Goal: Task Accomplishment & Management: Use online tool/utility

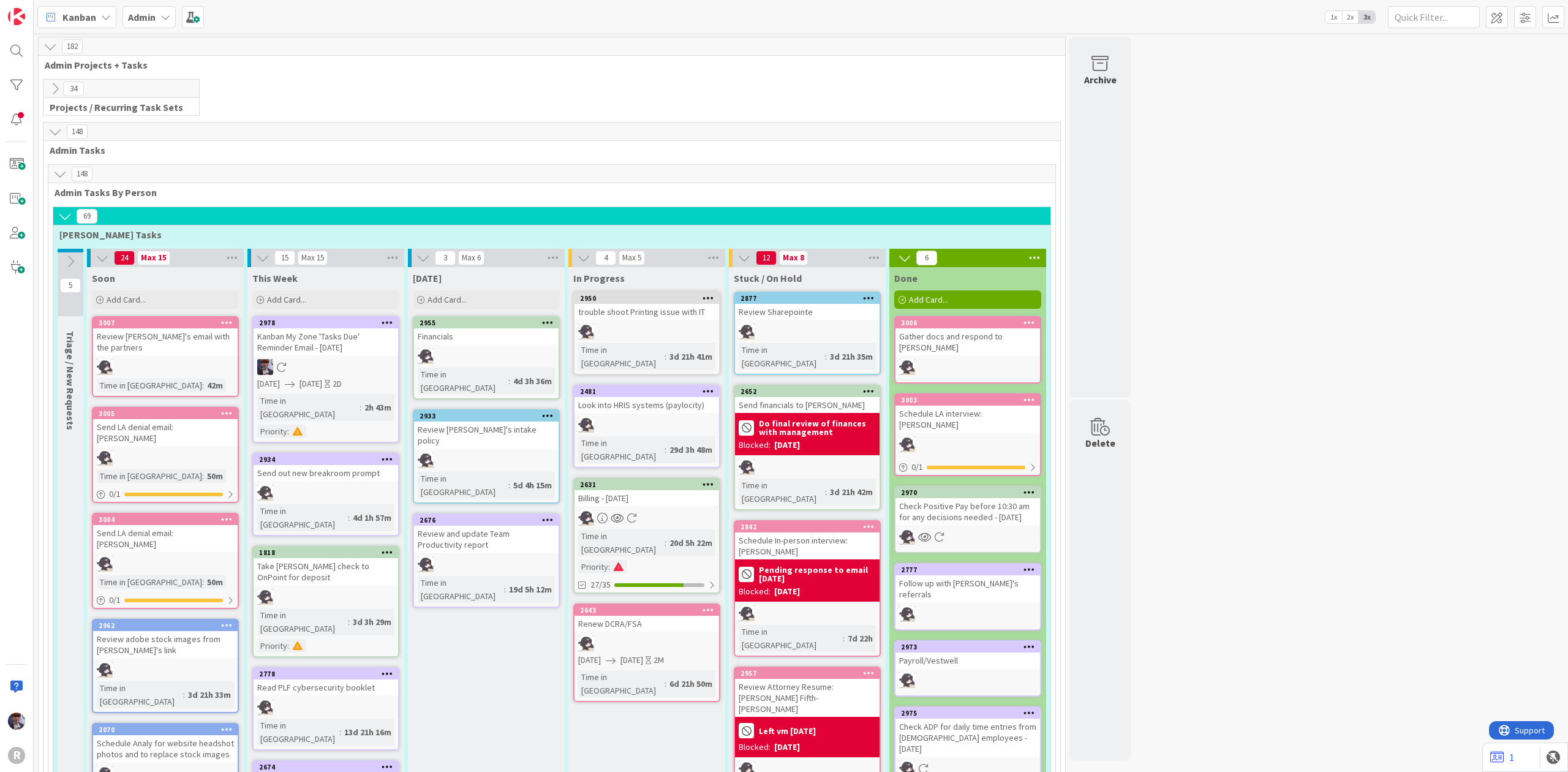
scroll to position [2368, 0]
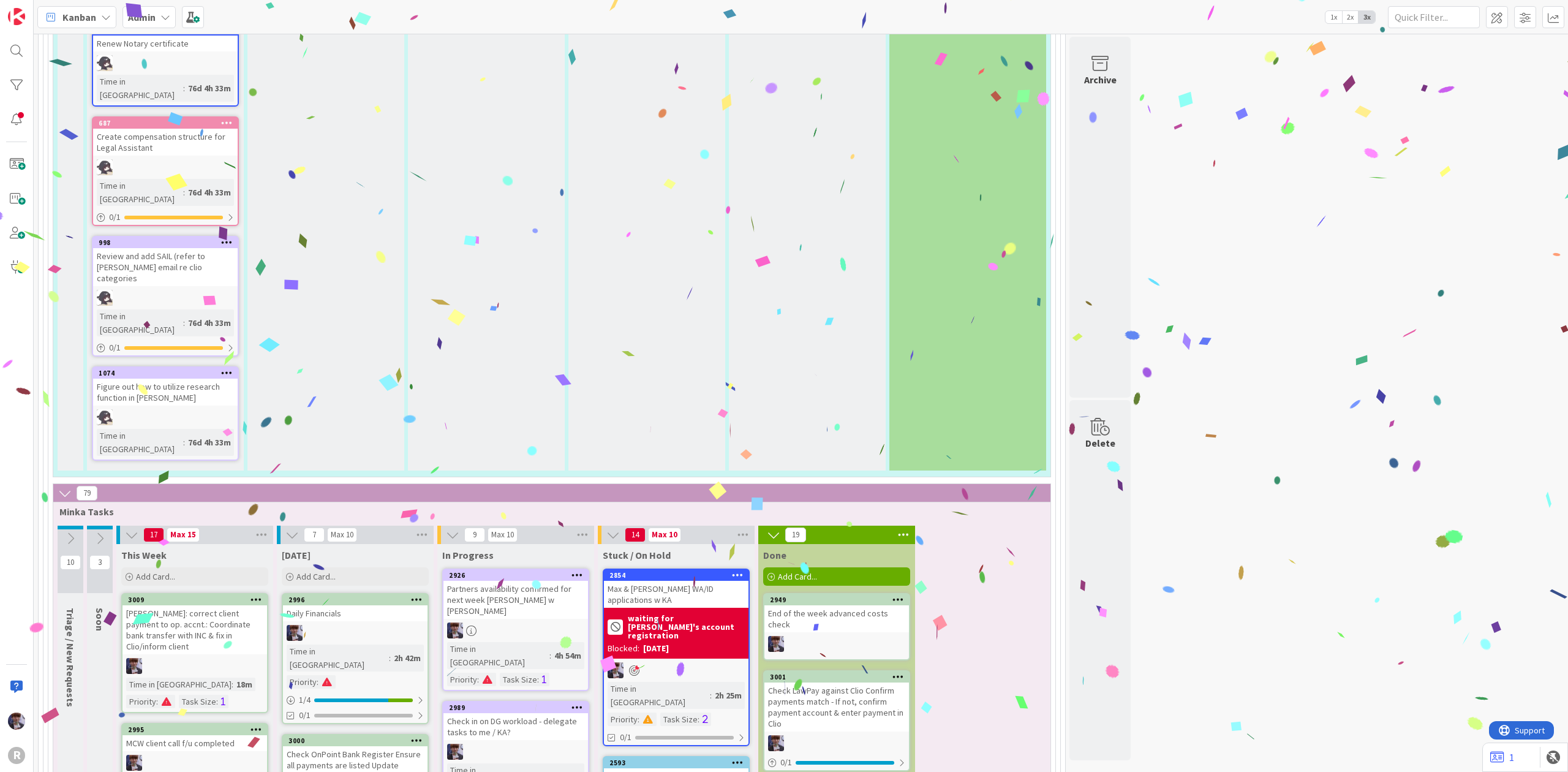
click at [852, 605] on div "End of the week advanced costs check" at bounding box center [837, 618] width 145 height 27
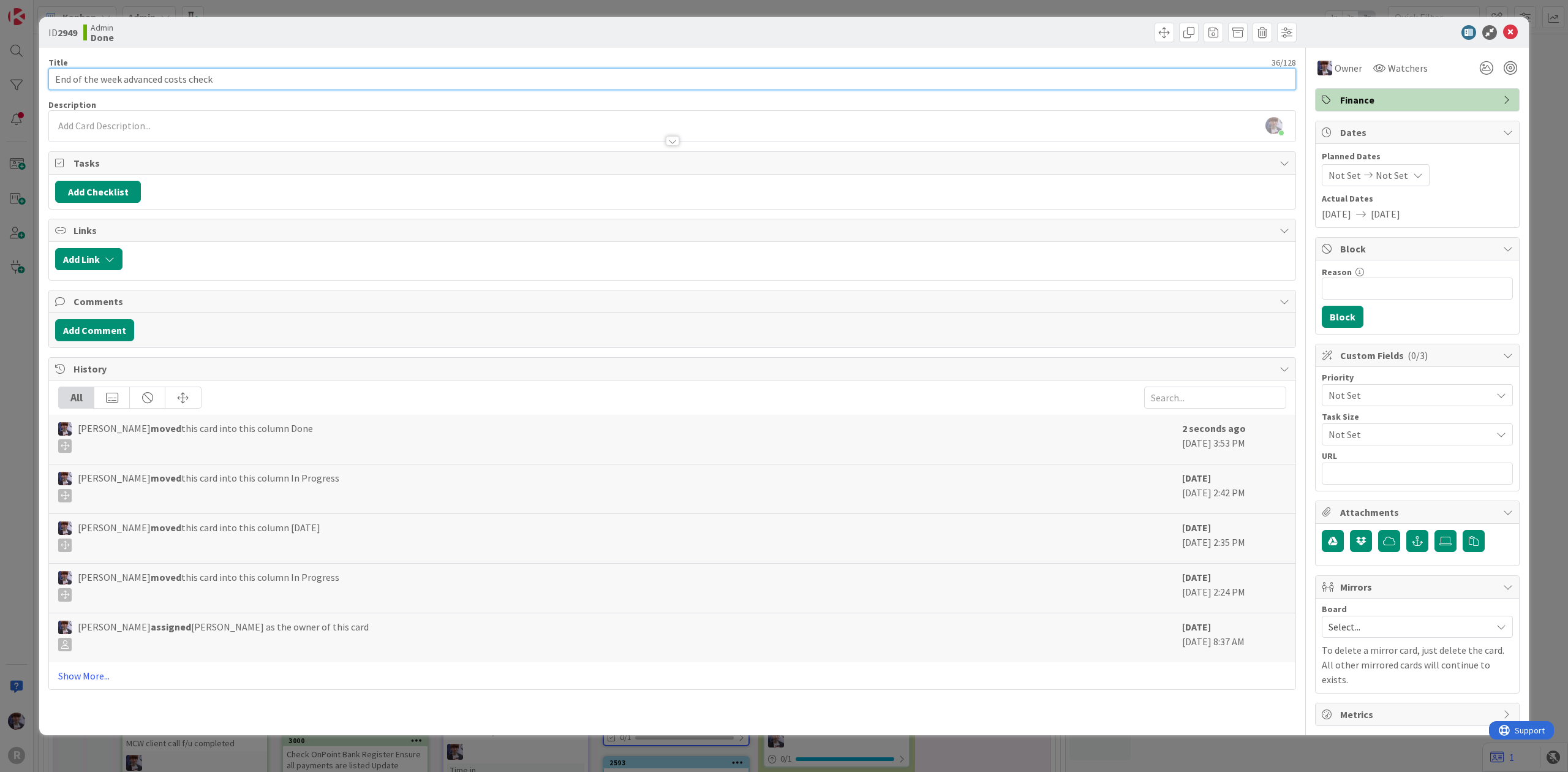
drag, startPoint x: 123, startPoint y: 77, endPoint x: -26, endPoint y: 79, distance: 149.0
click at [0, 79] on html "R Kanban Admin 1x 2x 3x 182 Admin Projects + Tasks 34 Projects / Recurring Task…" at bounding box center [784, 386] width 1568 height 772
click at [224, 83] on input "September advanced costs check" at bounding box center [672, 80] width 1248 height 22
drag, startPoint x: 195, startPoint y: 83, endPoint x: 164, endPoint y: 83, distance: 31.0
click at [164, 83] on input "September advanced costs check" at bounding box center [672, 80] width 1248 height 22
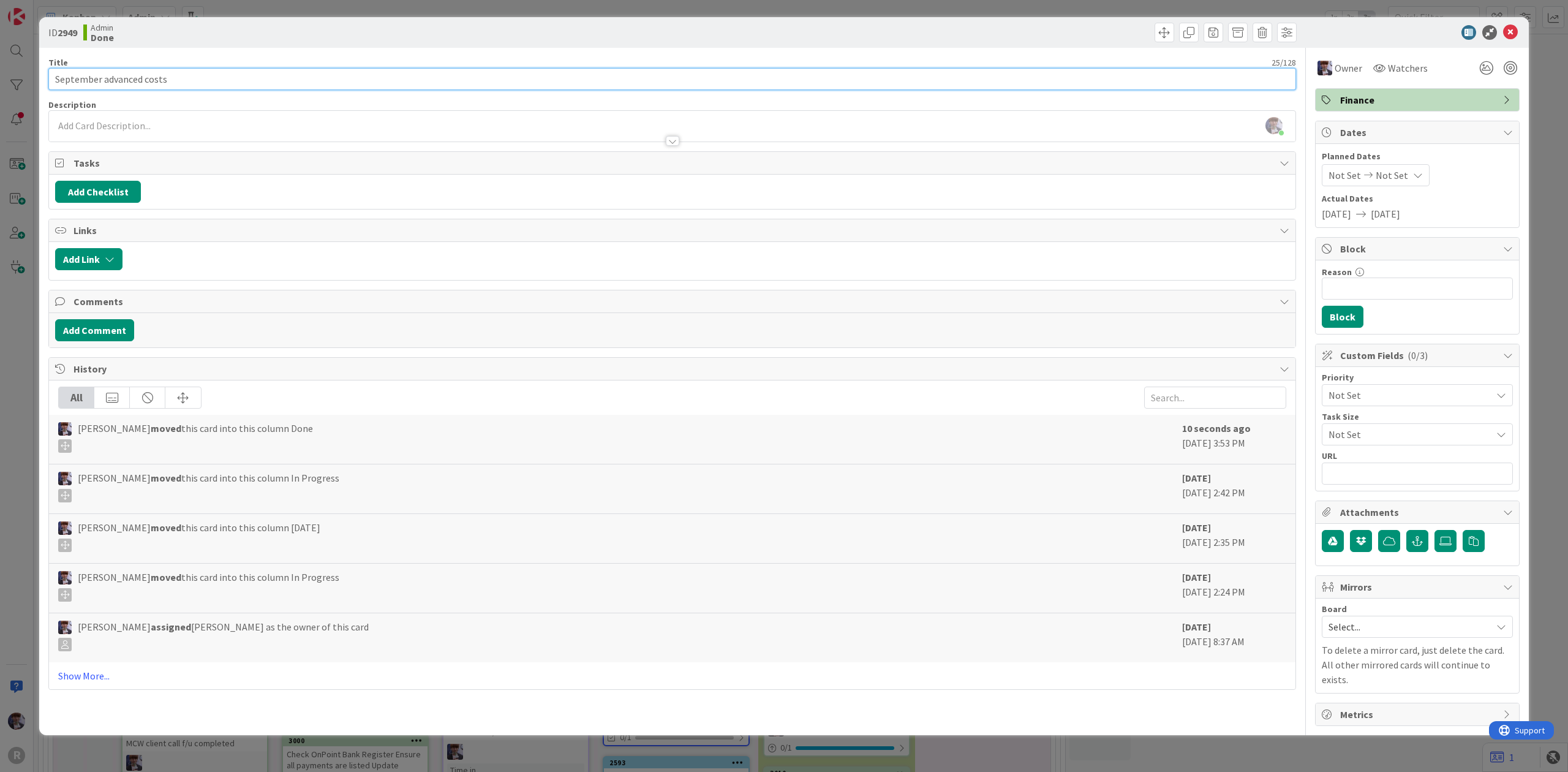
click at [57, 80] on input "September advanced costs" at bounding box center [672, 80] width 1248 height 22
click at [174, 72] on input "September advanced costs" at bounding box center [672, 80] width 1248 height 22
click at [54, 80] on input "September advanced costs" at bounding box center [672, 80] width 1248 height 22
type input "September advanced costs"
click at [27, 299] on div "ID 2949 Admin Done Title 25 / 128 September advanced costs Description [PERSON_…" at bounding box center [784, 386] width 1568 height 772
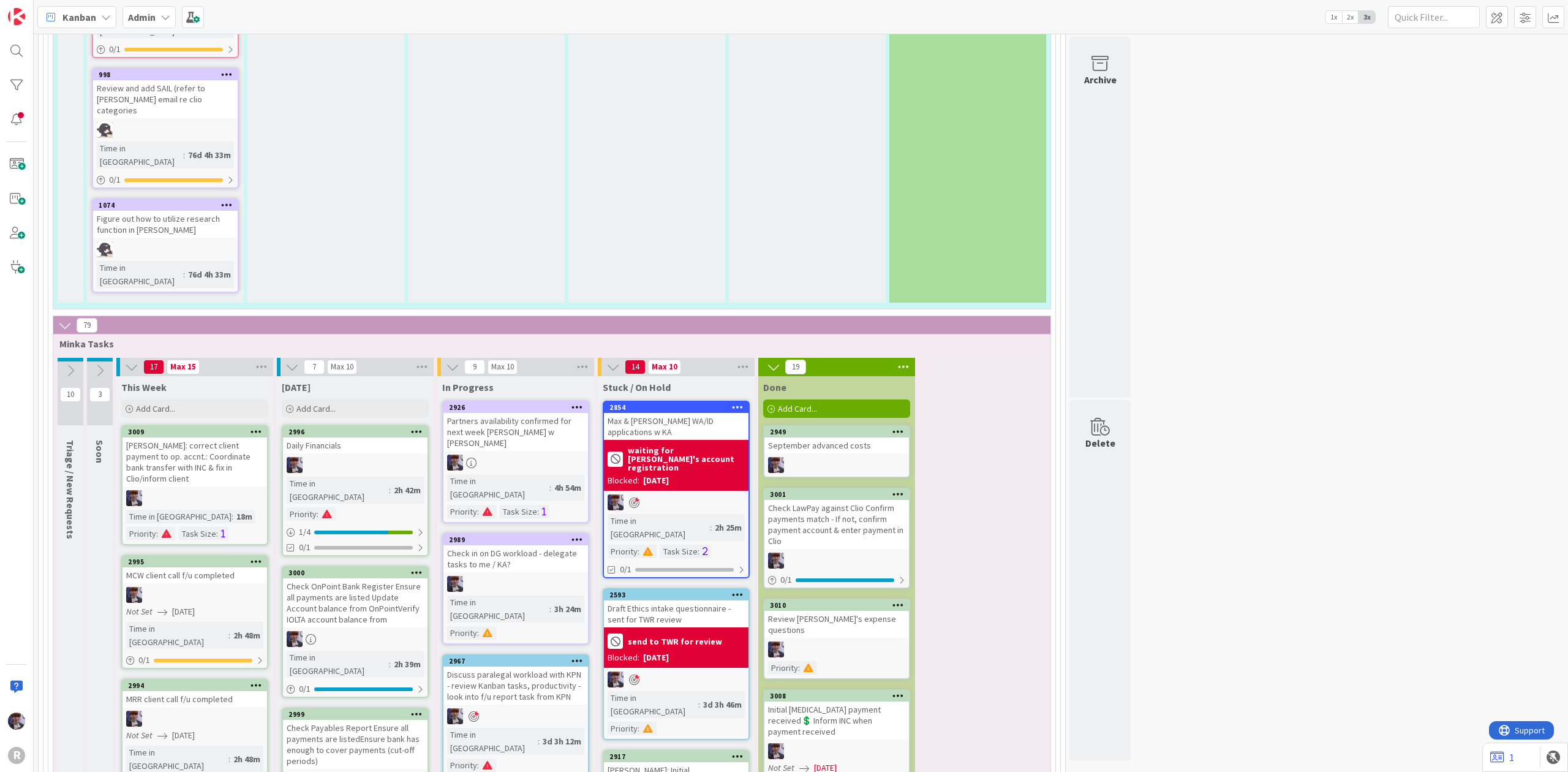
scroll to position [2531, 0]
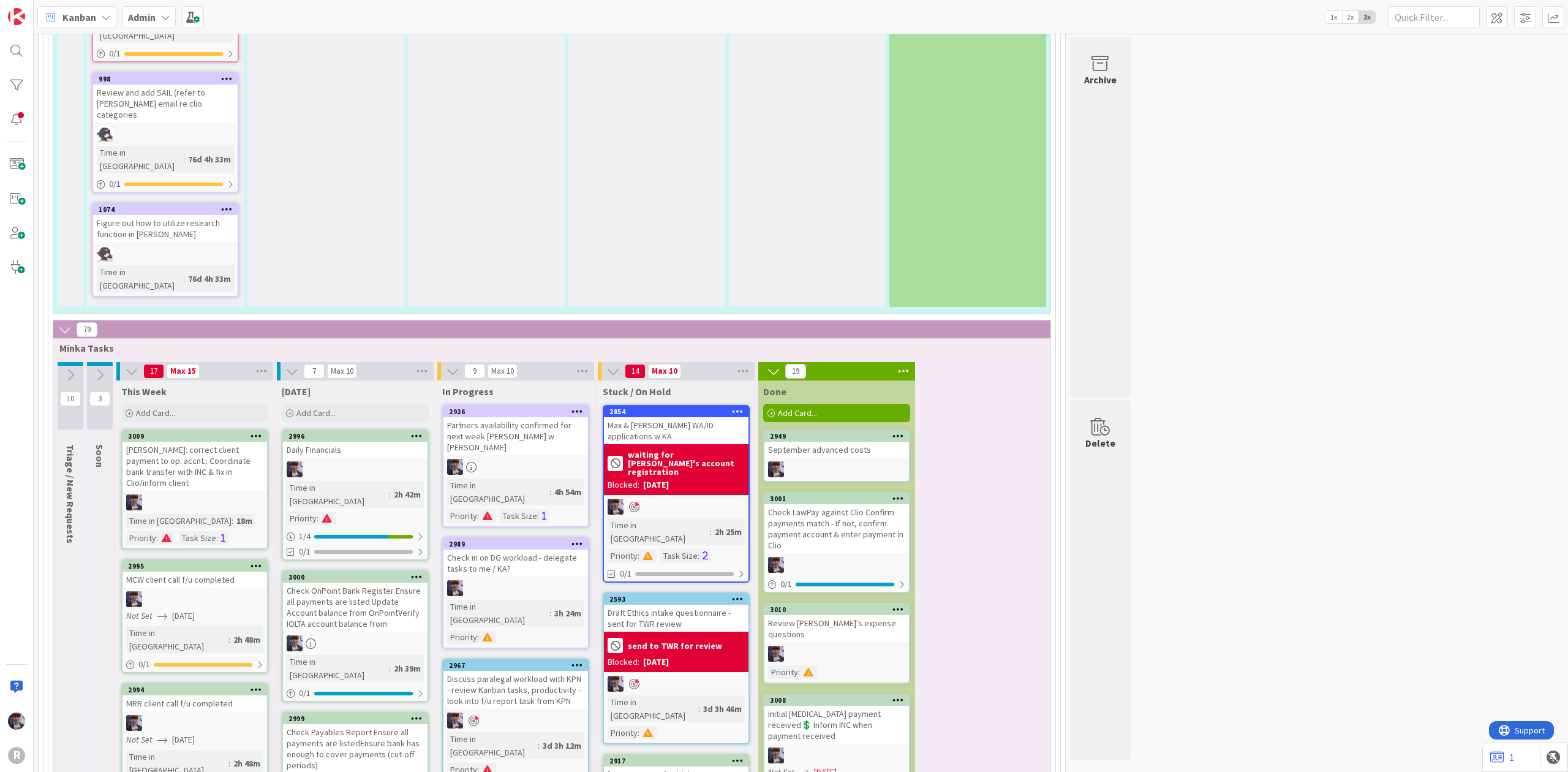
click at [850, 441] on div "September advanced costs" at bounding box center [837, 449] width 145 height 16
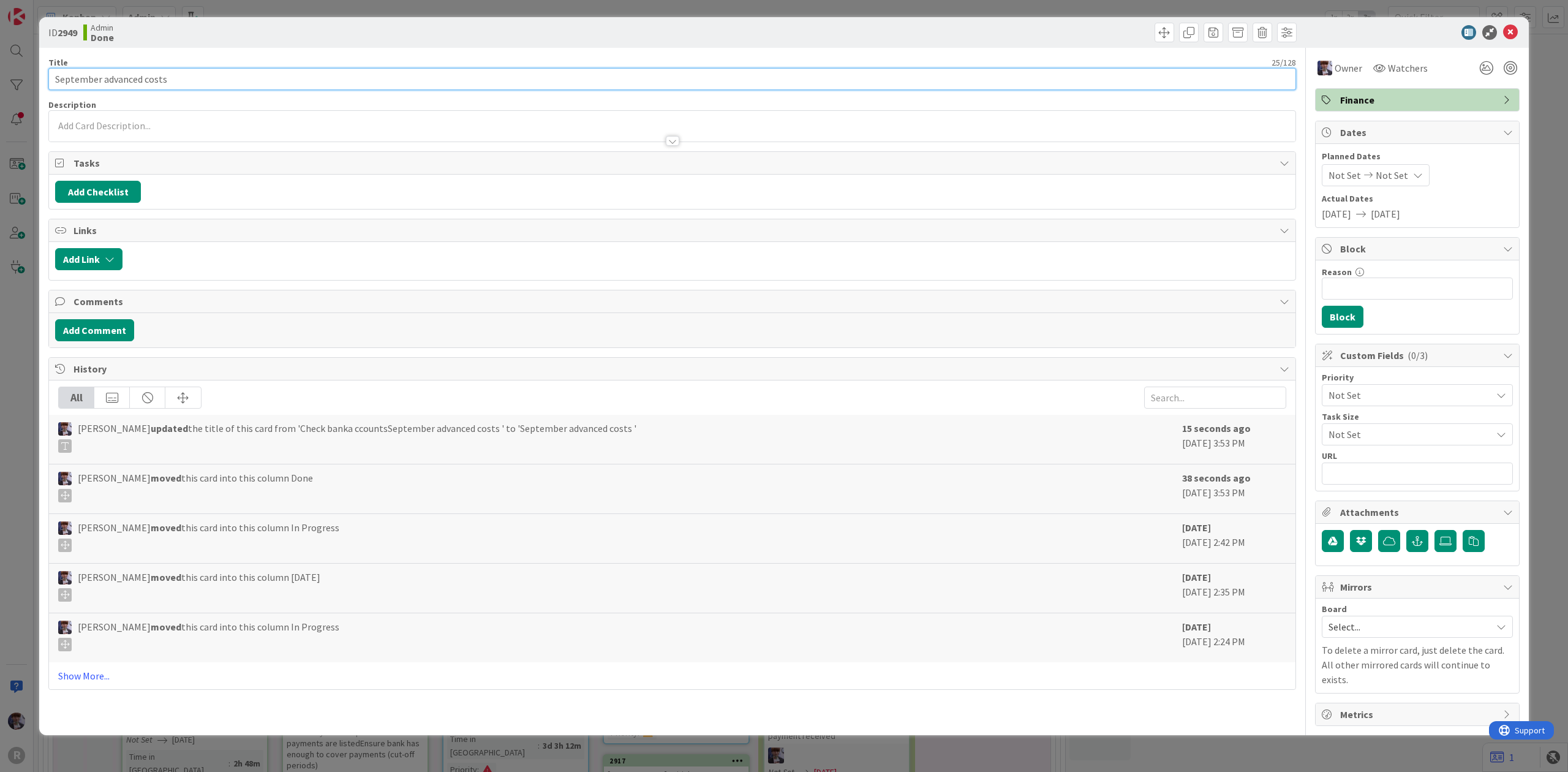
click at [53, 72] on input "September advanced costs" at bounding box center [672, 80] width 1248 height 22
drag, startPoint x: 241, startPoint y: 76, endPoint x: 191, endPoint y: 77, distance: 50.0
click at [191, 77] on input "Check Bank accounts against Clio September advanced costs" at bounding box center [672, 80] width 1248 height 22
type input "Check Bank accounts against Clio advanced costs"
click at [270, 34] on div "Admin Done" at bounding box center [376, 33] width 586 height 19
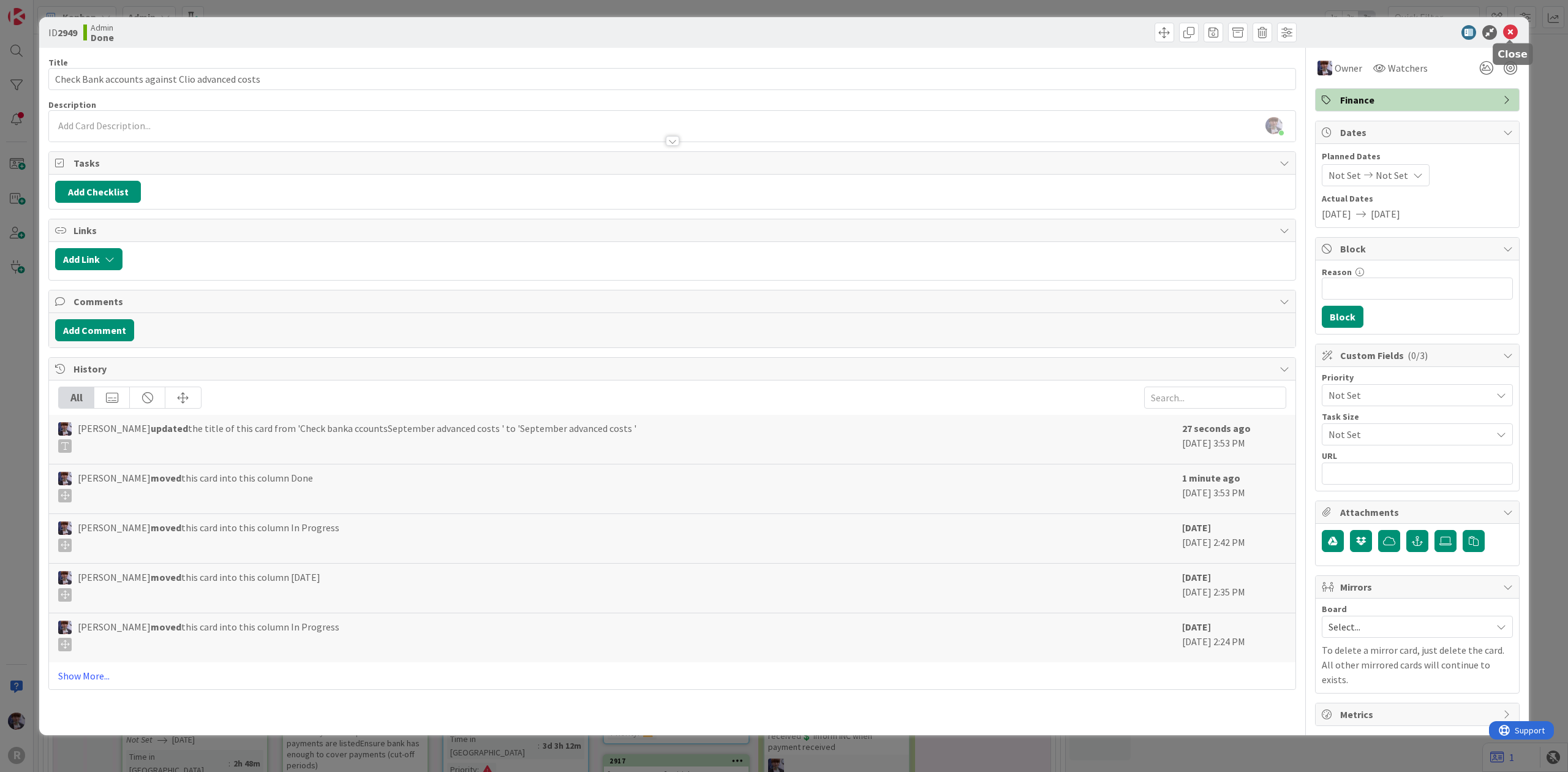
click at [1512, 34] on icon at bounding box center [1511, 33] width 15 height 15
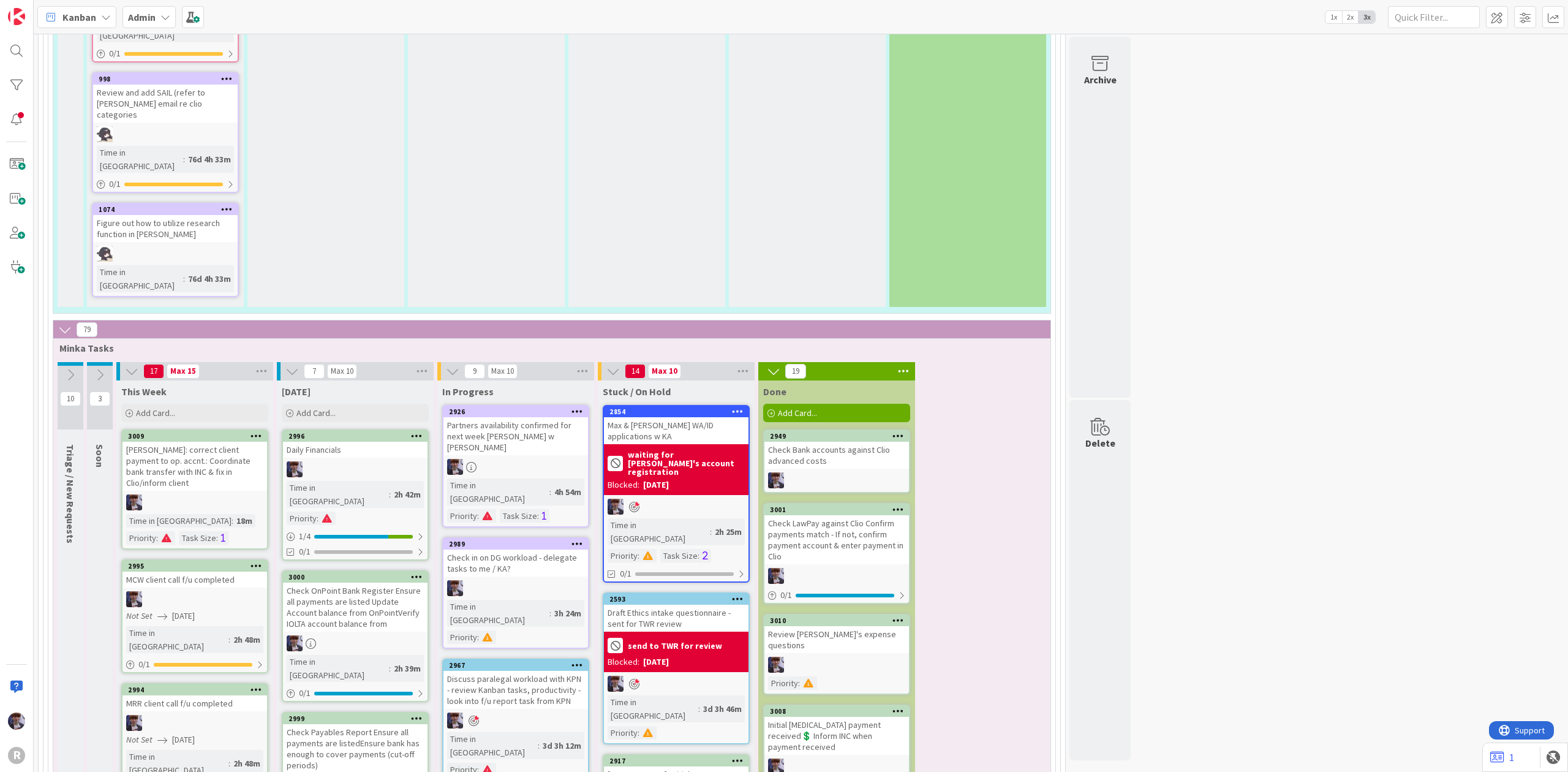
click at [863, 441] on div "Check Bank accounts against Clio advanced costs" at bounding box center [837, 455] width 145 height 27
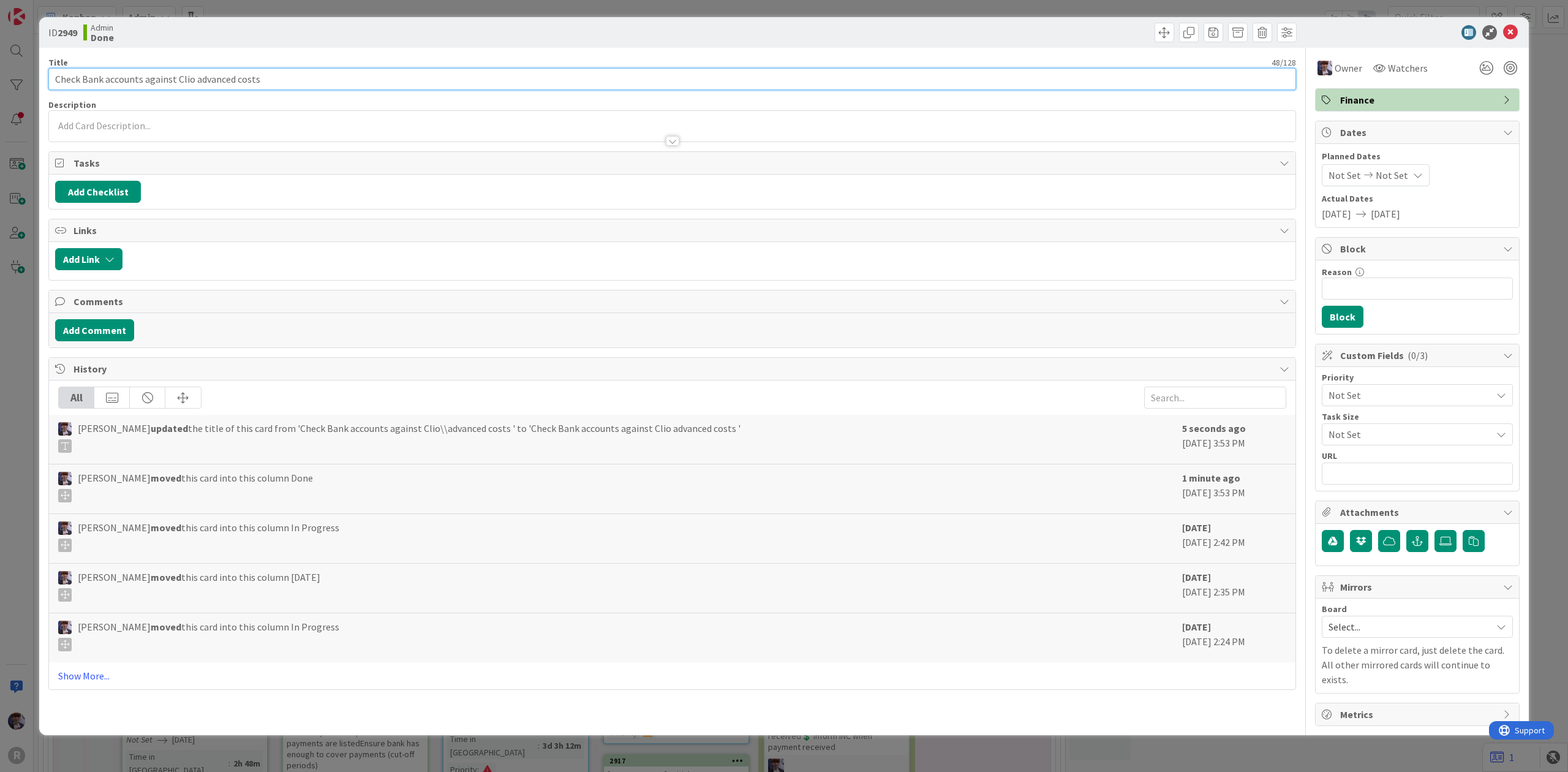
click at [368, 80] on input "Check Bank accounts against Clio advanced costs" at bounding box center [672, 80] width 1248 height 22
click at [194, 77] on input "Check Bank accounts against Clio advanced costs" at bounding box center [672, 80] width 1248 height 22
type input "Check Bank accounts against Clio: advanced costs"
click at [18, 248] on div "ID 2949 Admin Done Title 49 / 128 Check Bank accounts against Clio: advanced co…" at bounding box center [784, 386] width 1568 height 772
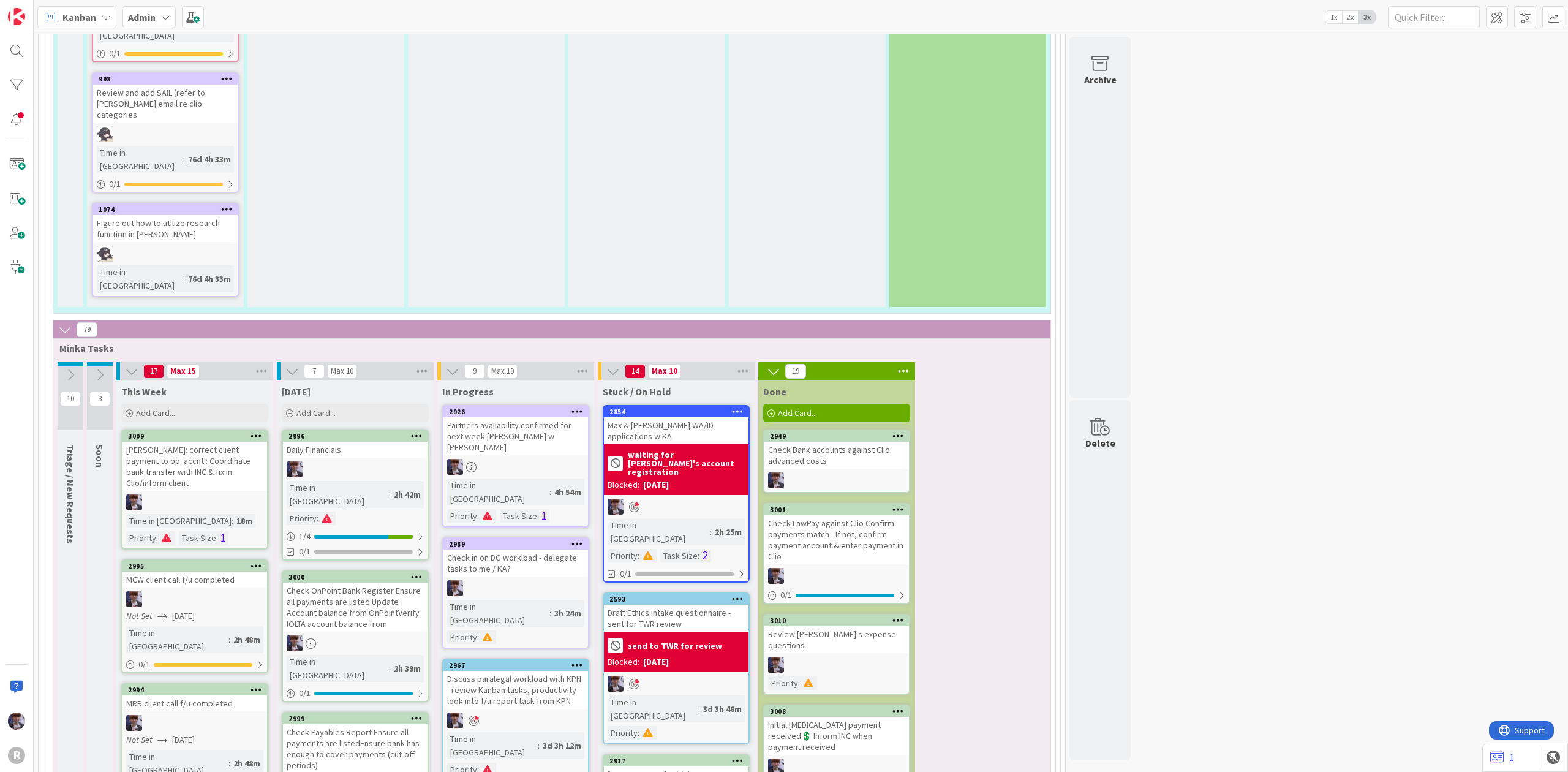
click at [898, 431] on icon at bounding box center [898, 435] width 12 height 9
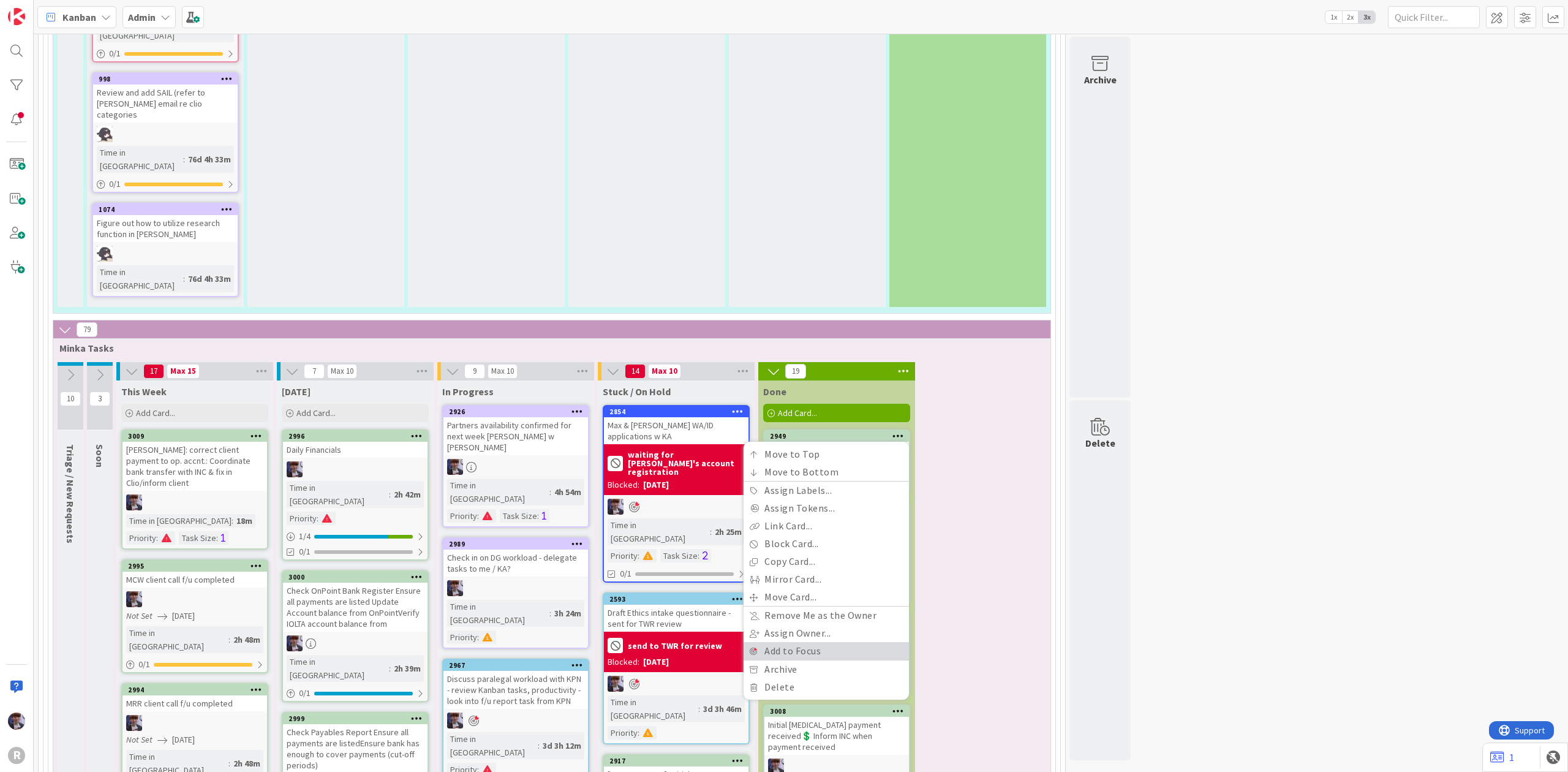
click at [846, 642] on link "Add to Focus" at bounding box center [826, 651] width 166 height 18
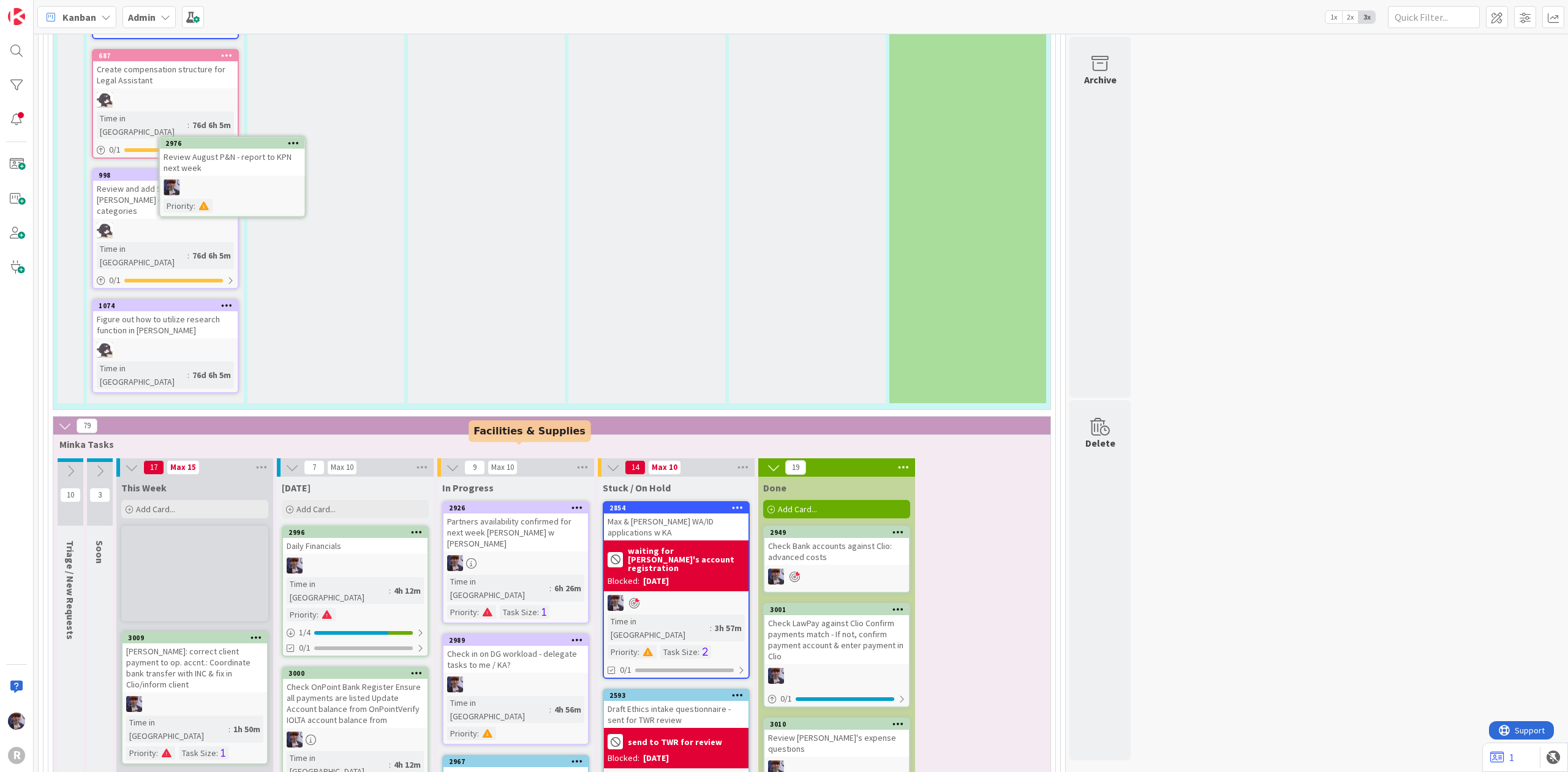
scroll to position [2474, 0]
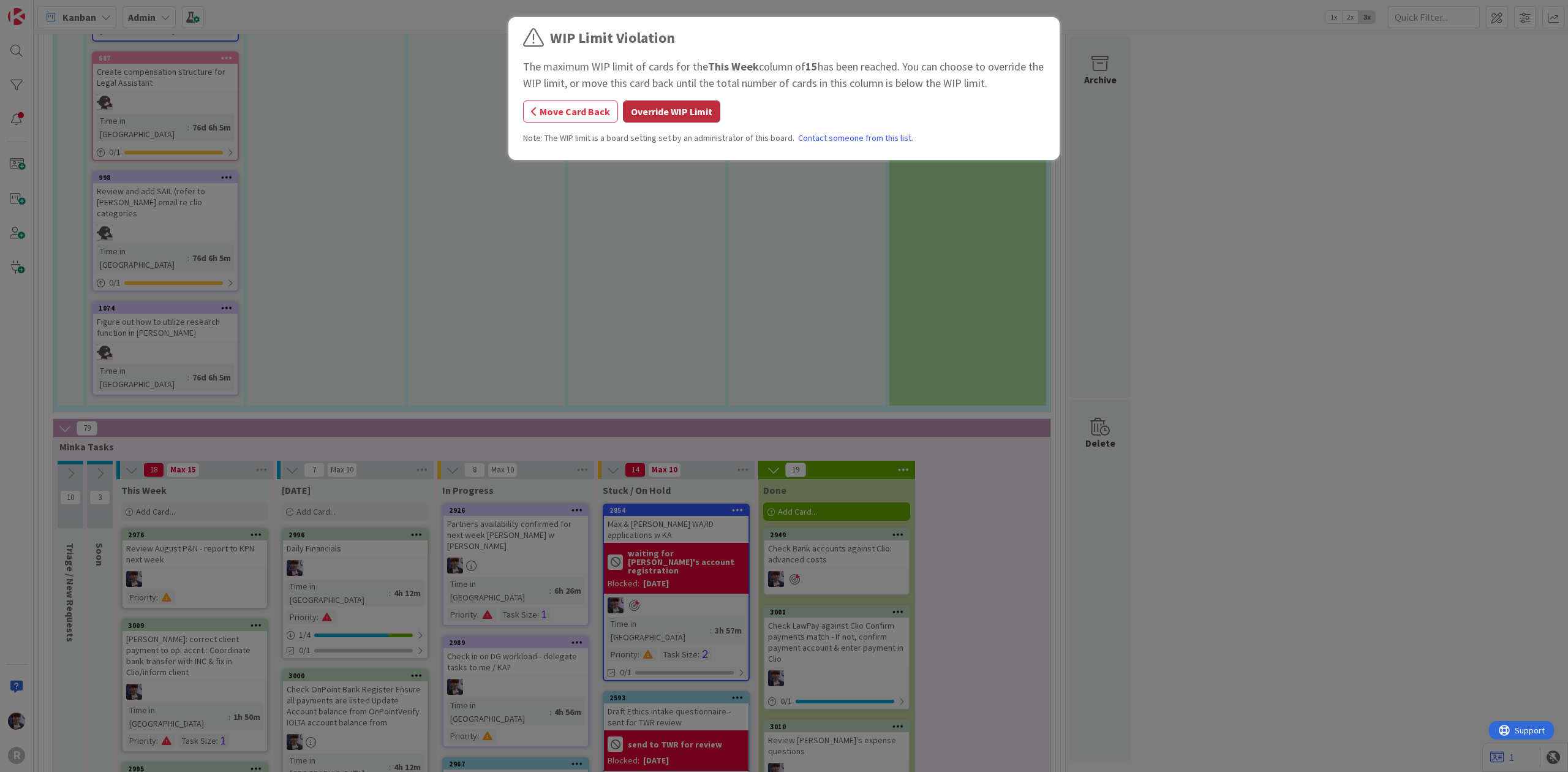
click at [670, 108] on button "Override WIP Limit" at bounding box center [671, 111] width 97 height 22
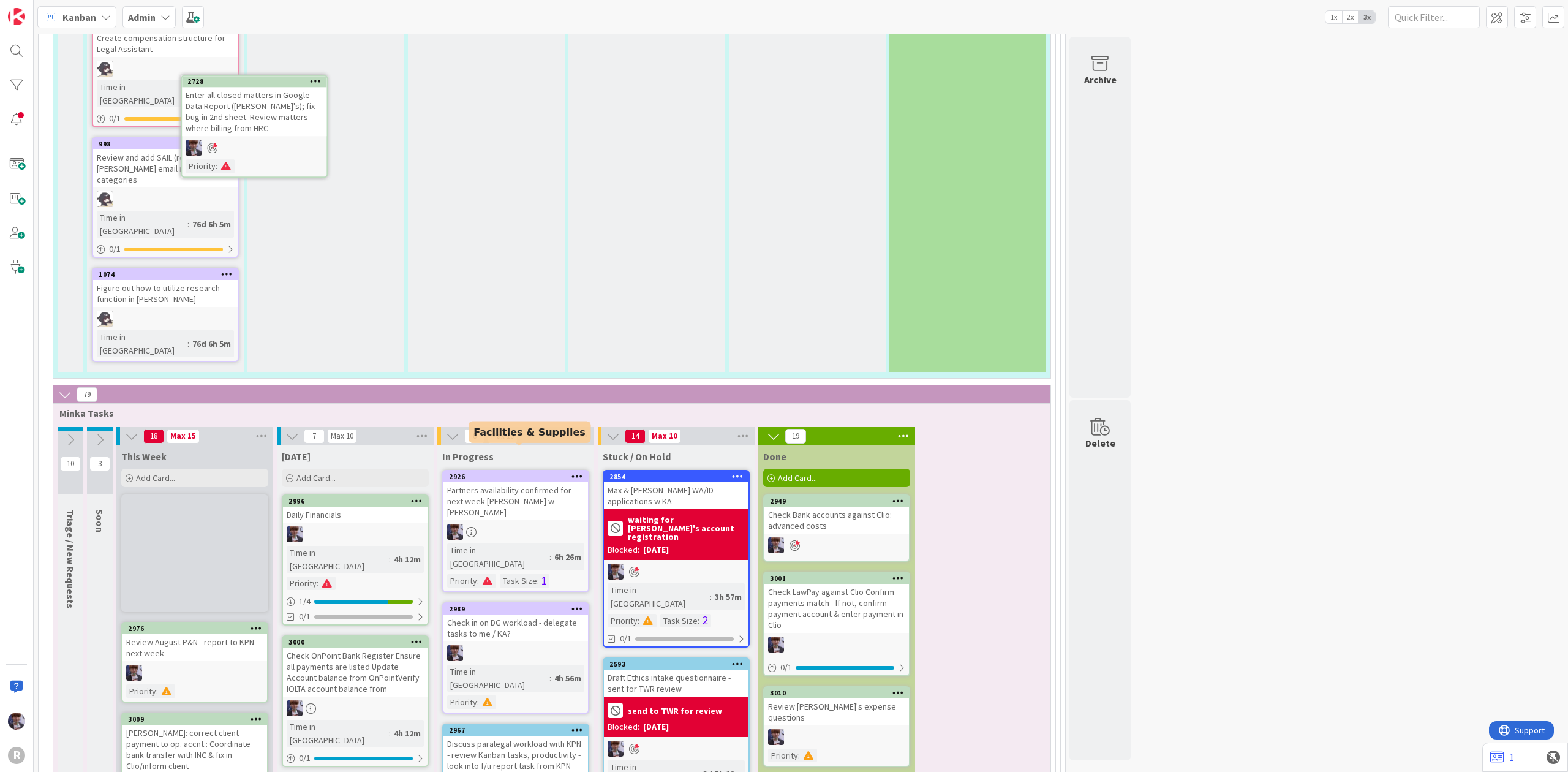
scroll to position [2459, 0]
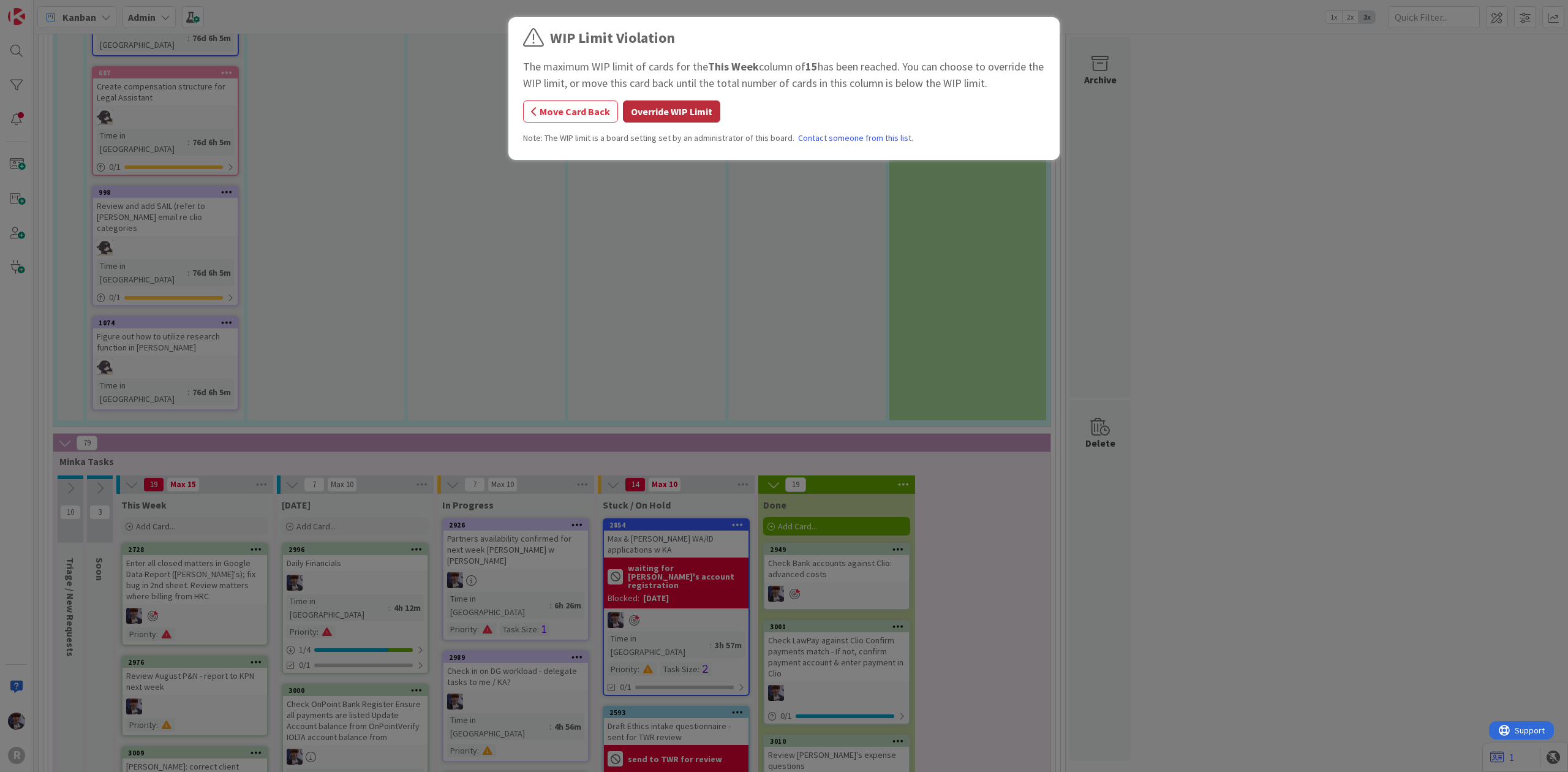
click at [712, 106] on button "Override WIP Limit" at bounding box center [671, 111] width 97 height 22
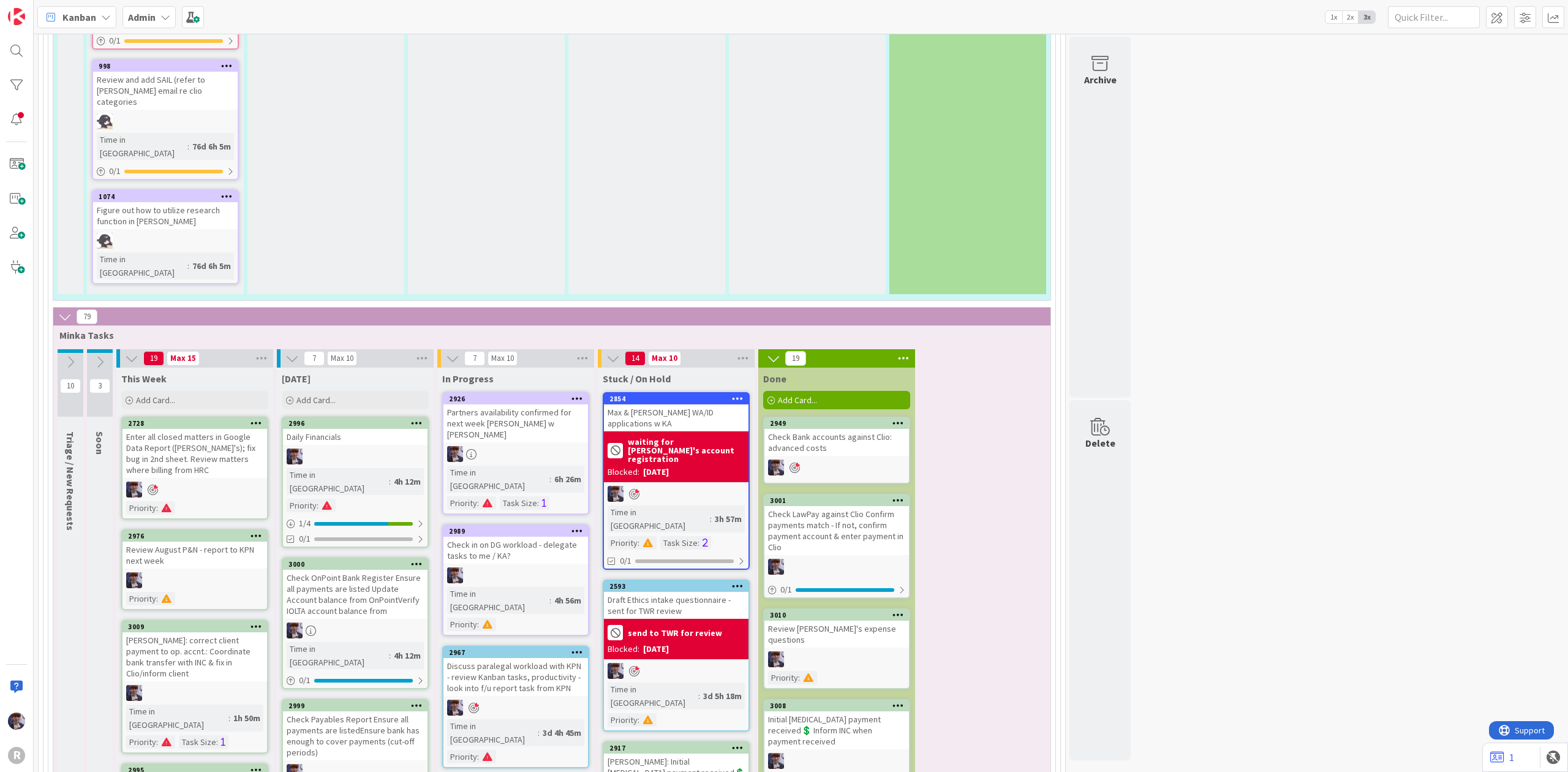
scroll to position [2704, 0]
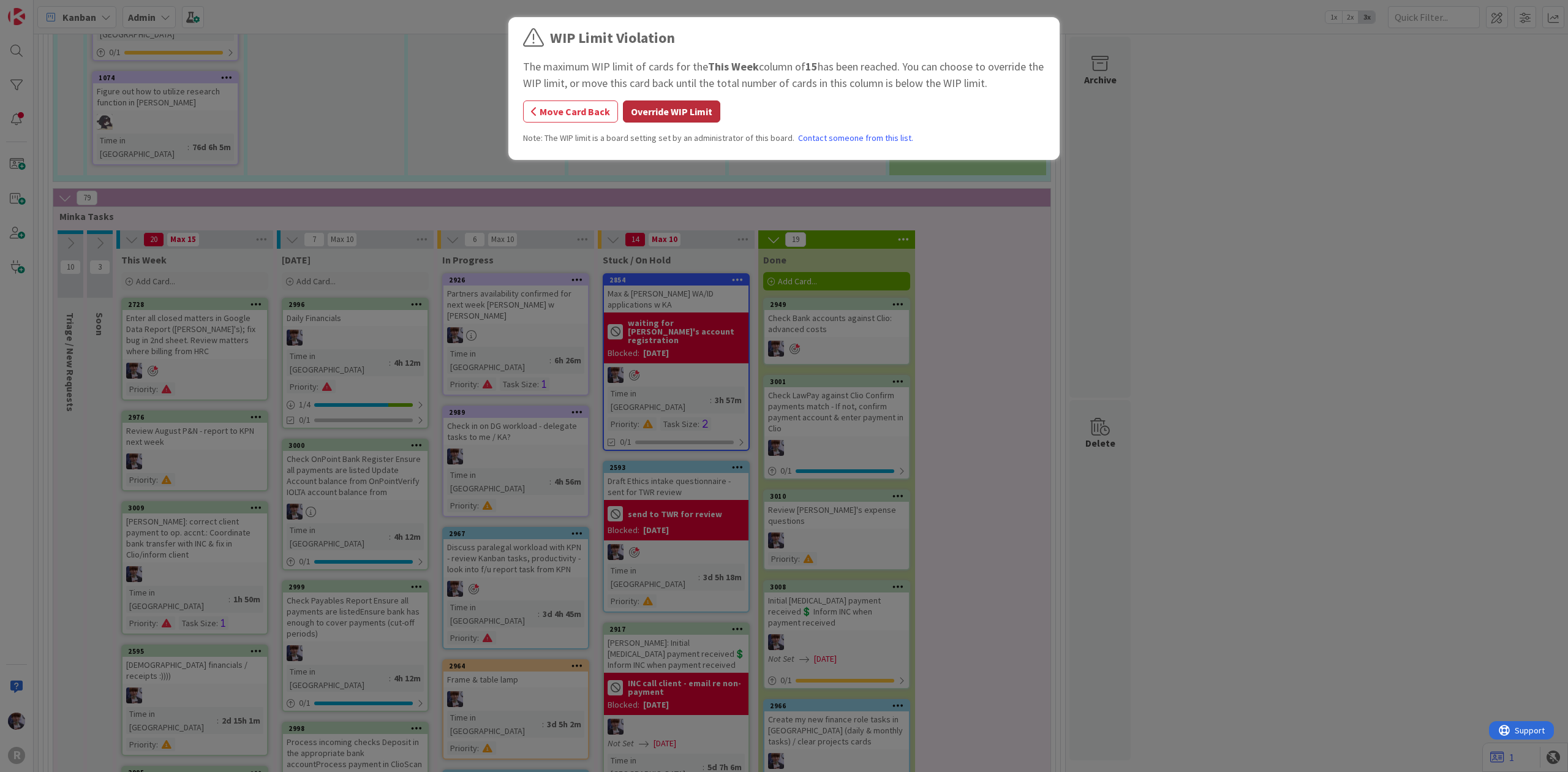
click at [699, 118] on button "Override WIP Limit" at bounding box center [671, 111] width 97 height 22
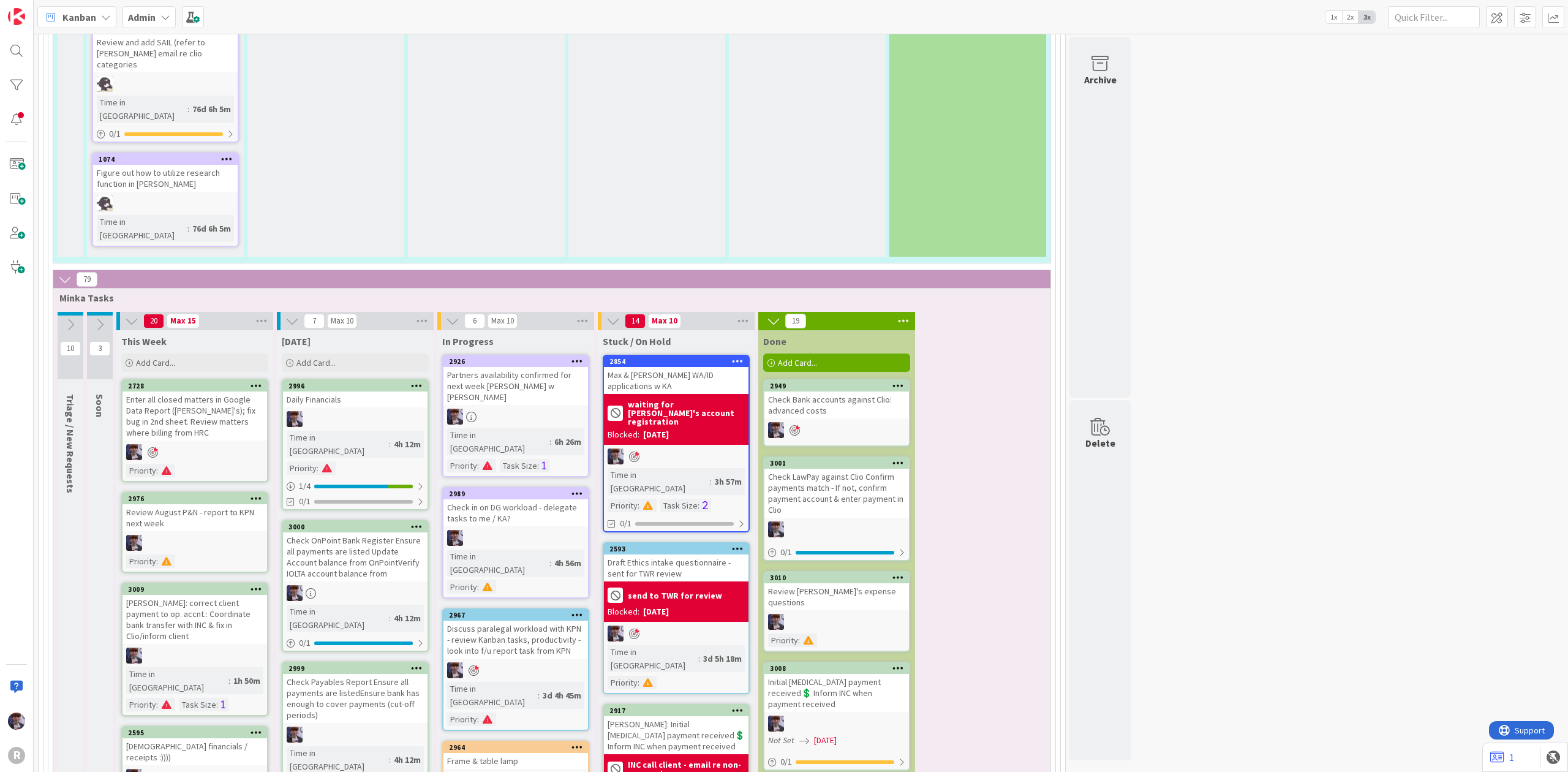
scroll to position [2540, 0]
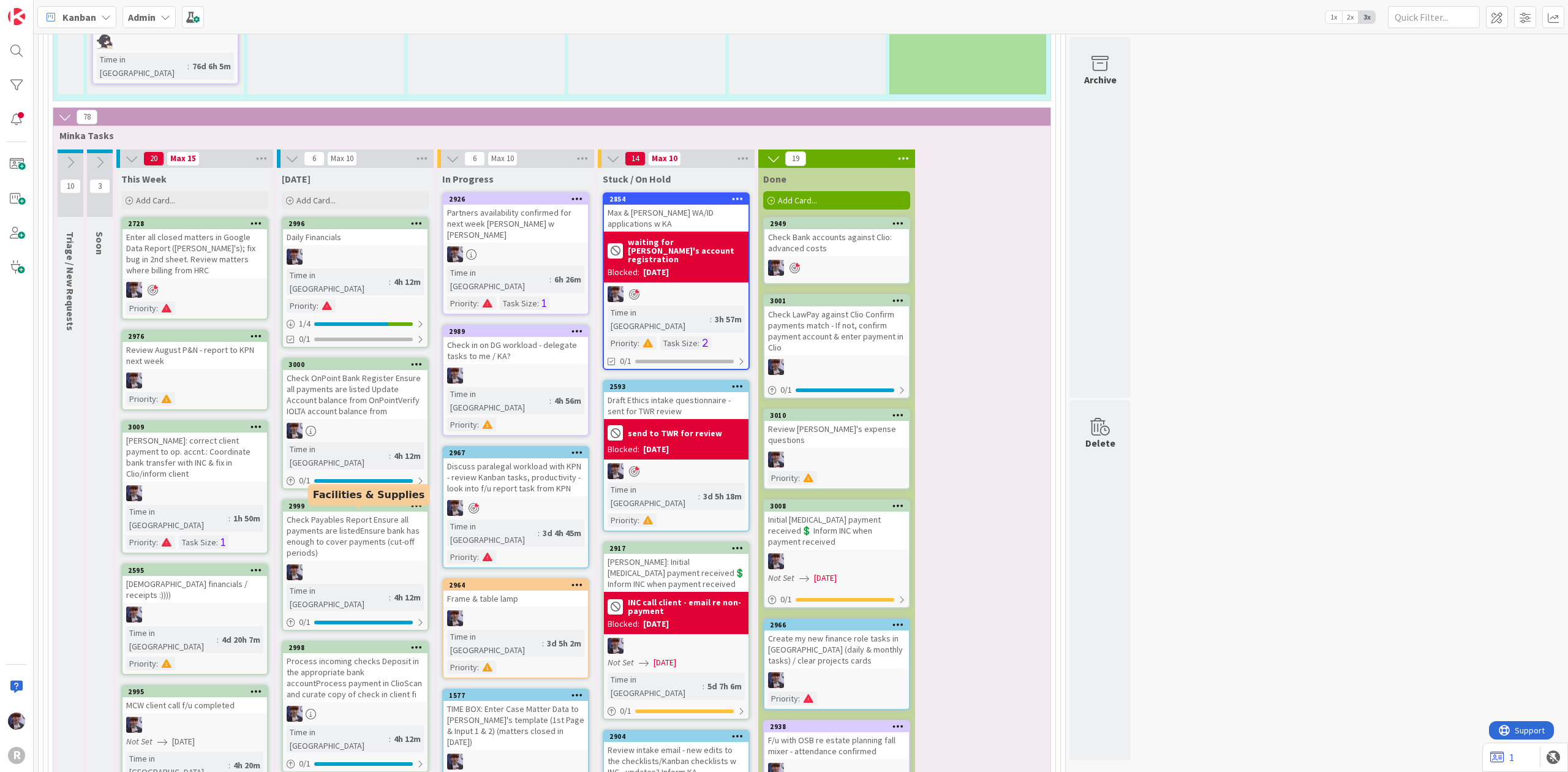
scroll to position [2786, 0]
